Goal: Transaction & Acquisition: Purchase product/service

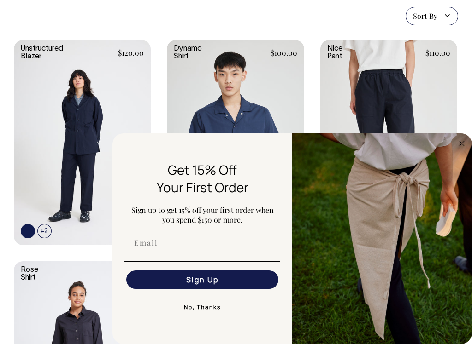
scroll to position [222, 0]
click at [467, 142] on circle "Close dialog" at bounding box center [461, 143] width 11 height 11
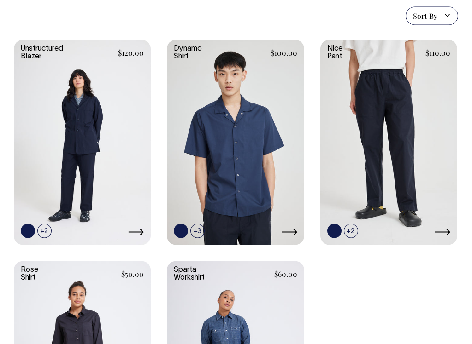
scroll to position [222, 0]
click at [361, 142] on link at bounding box center [388, 142] width 137 height 204
click at [449, 228] on icon at bounding box center [442, 231] width 16 height 7
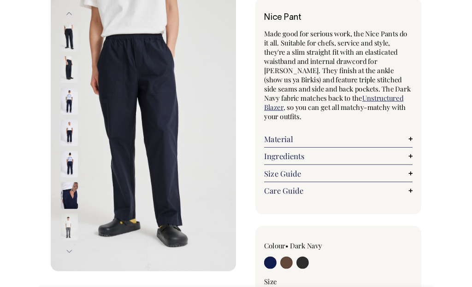
scroll to position [56, 0]
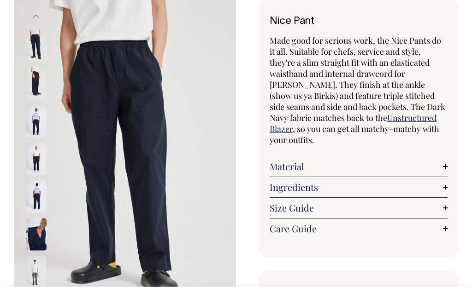
click at [445, 162] on link "Material" at bounding box center [358, 166] width 178 height 11
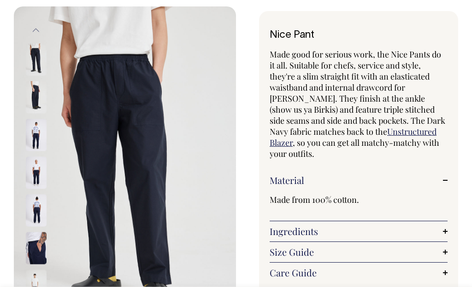
scroll to position [0, 0]
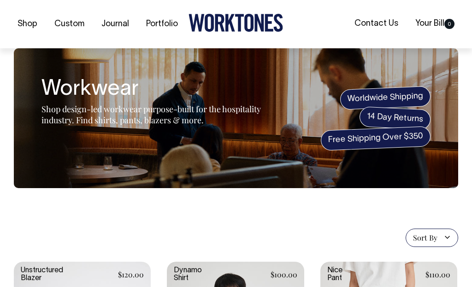
scroll to position [254, 0]
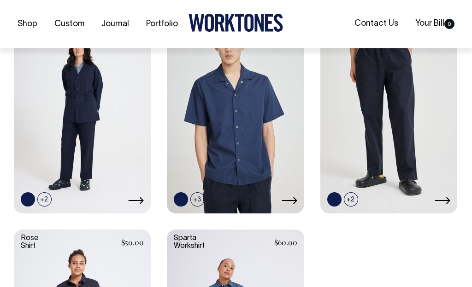
click at [80, 139] on link at bounding box center [82, 110] width 137 height 204
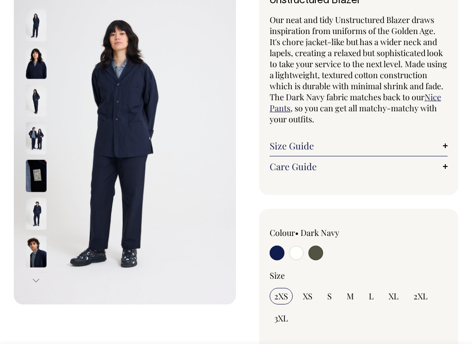
scroll to position [79, 0]
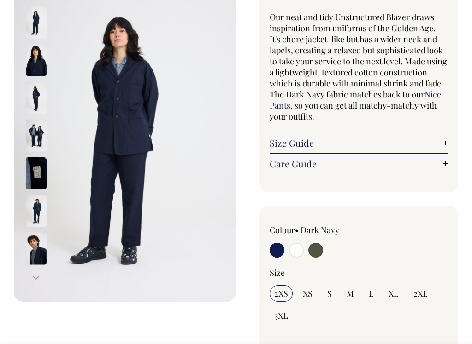
click at [302, 258] on input "radio" at bounding box center [296, 250] width 15 height 15
radio input "true"
select select "Off-White"
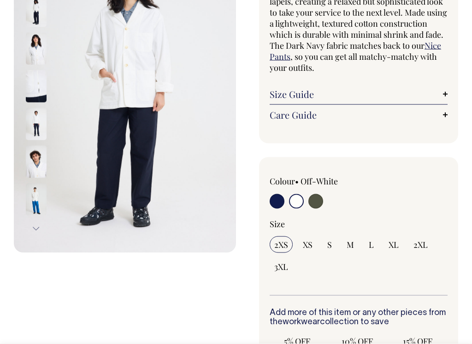
scroll to position [140, 0]
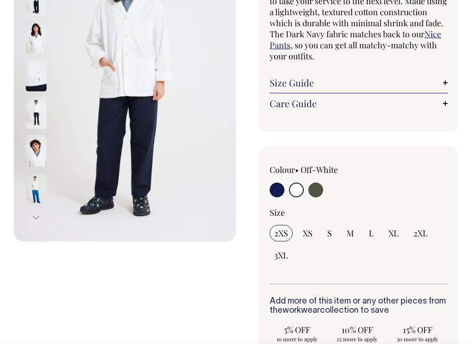
click at [322, 185] on label at bounding box center [315, 191] width 15 height 17
click at [322, 185] on input "radio" at bounding box center [315, 190] width 15 height 15
radio input "true"
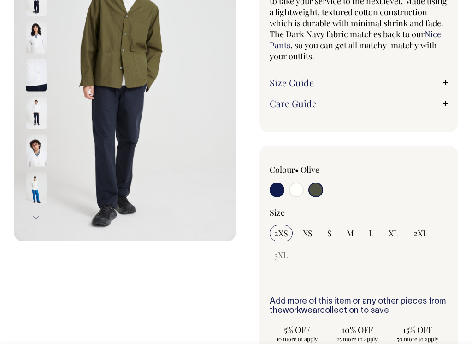
radio input "true"
select select "Olive"
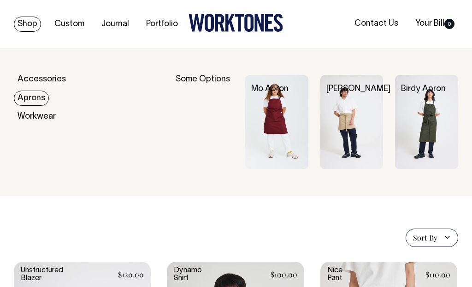
click at [274, 111] on img at bounding box center [276, 122] width 63 height 94
click at [439, 130] on img at bounding box center [426, 122] width 63 height 94
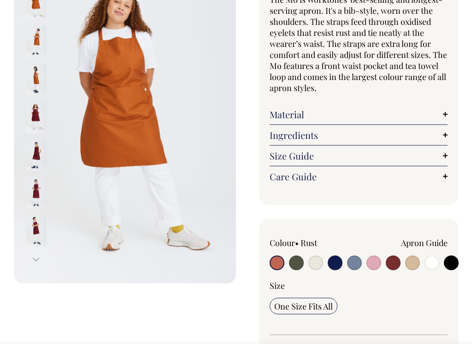
scroll to position [116, 0]
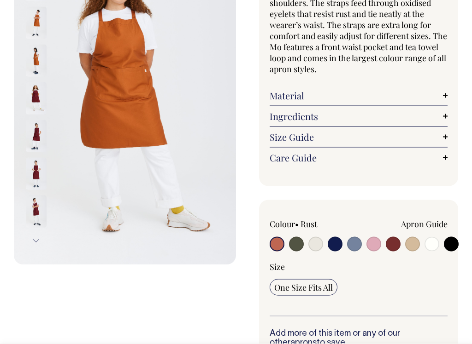
click at [379, 239] on input "radio" at bounding box center [373, 244] width 15 height 15
radio input "true"
select select "Pink"
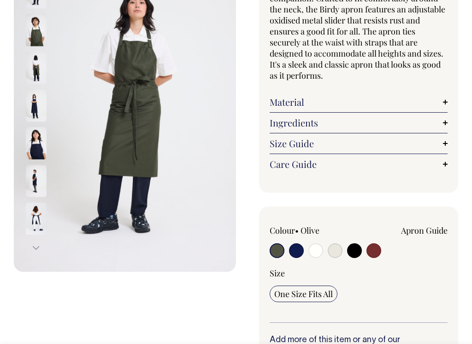
scroll to position [118, 0]
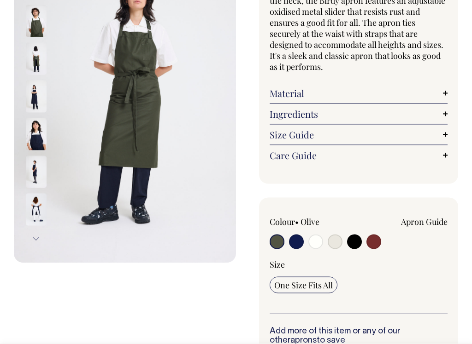
click at [352, 235] on input "radio" at bounding box center [354, 242] width 15 height 15
radio input "true"
select select "Black"
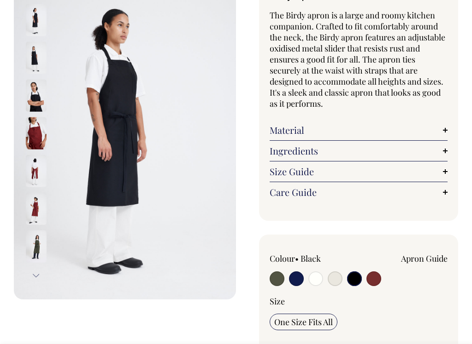
scroll to position [81, 0]
click at [354, 277] on input "radio" at bounding box center [354, 279] width 15 height 15
click at [293, 277] on input "radio" at bounding box center [296, 279] width 15 height 15
radio input "true"
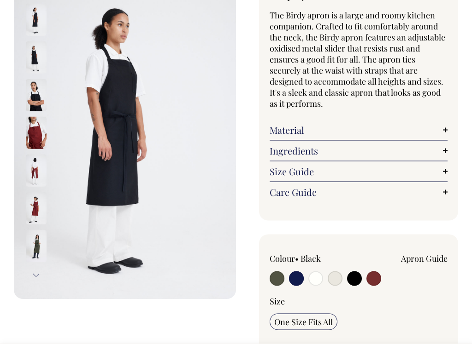
select select "Dark Navy"
